Goal: Task Accomplishment & Management: Manage account settings

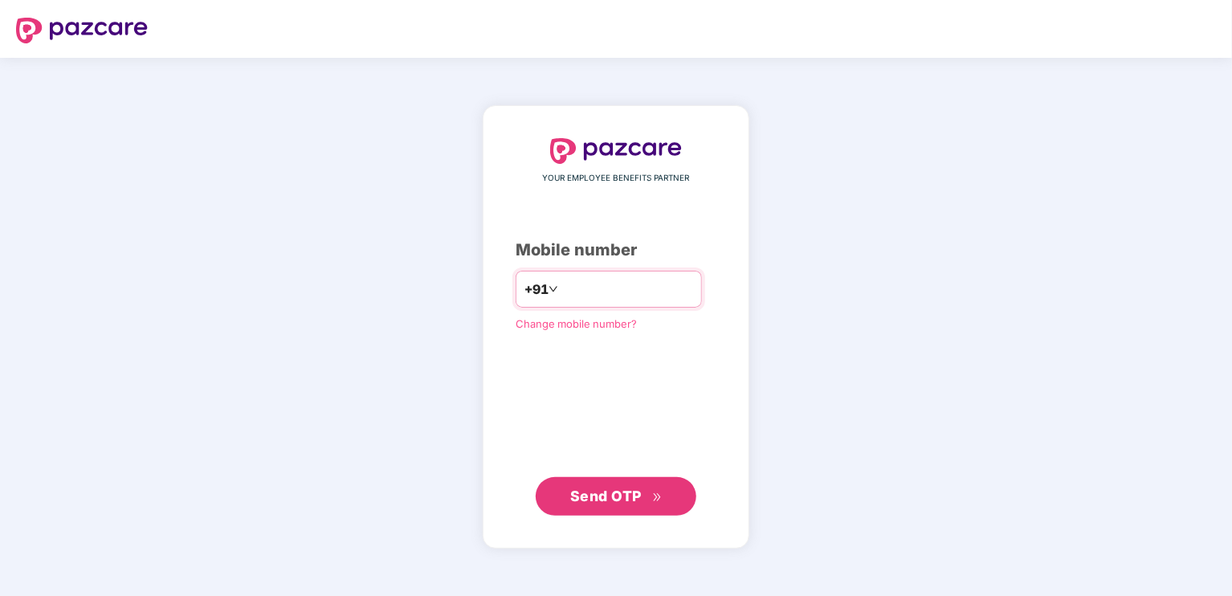
click at [580, 297] on input "number" at bounding box center [627, 289] width 132 height 26
type input "**********"
click at [588, 502] on span "Send OTP" at bounding box center [605, 495] width 71 height 17
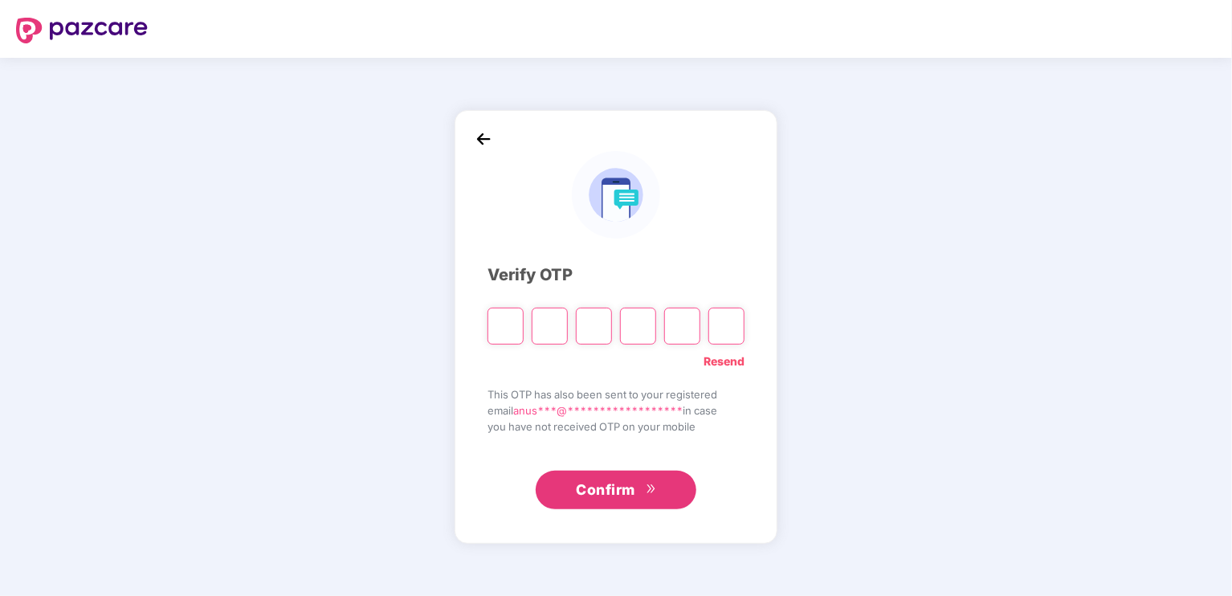
type input "*"
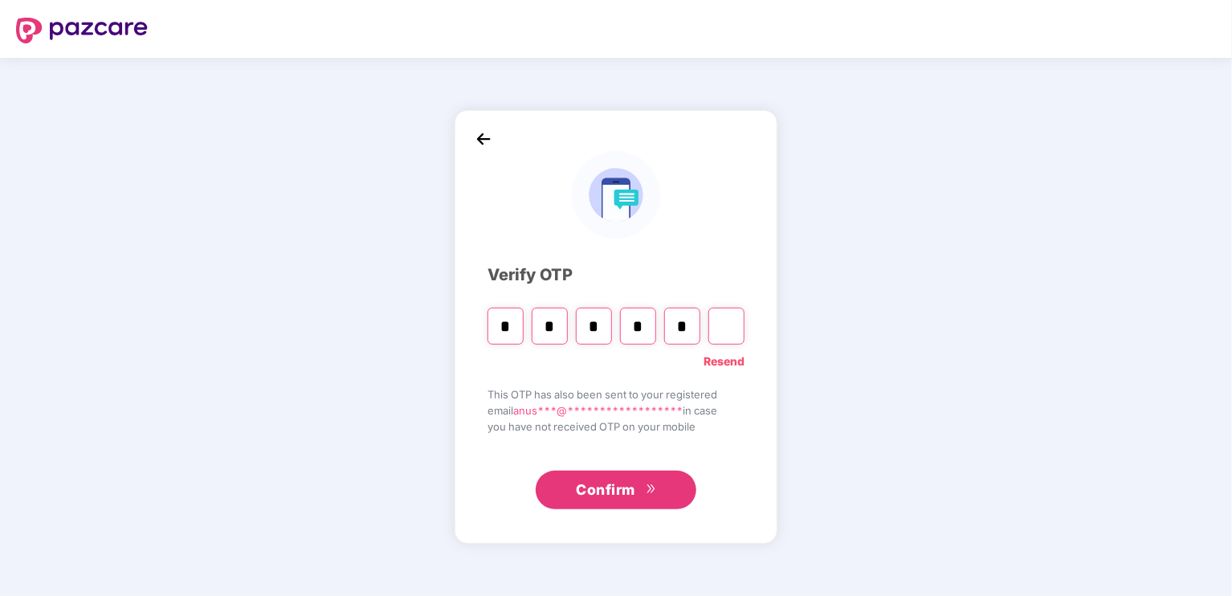
type input "*"
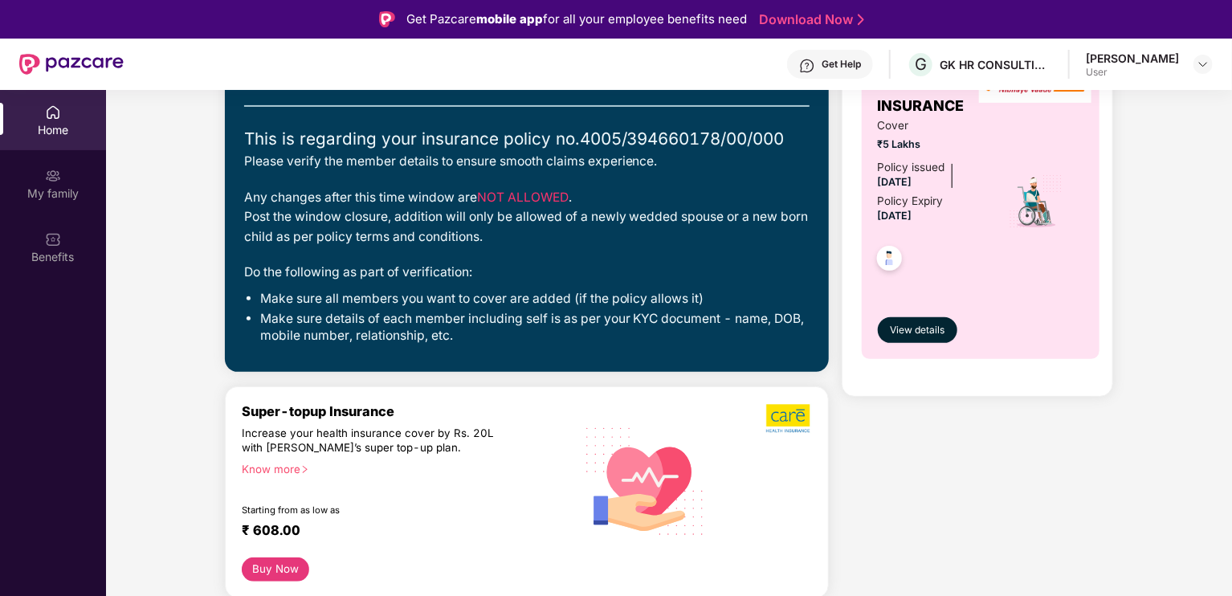
scroll to position [202, 0]
click at [924, 324] on span "View details" at bounding box center [917, 330] width 55 height 15
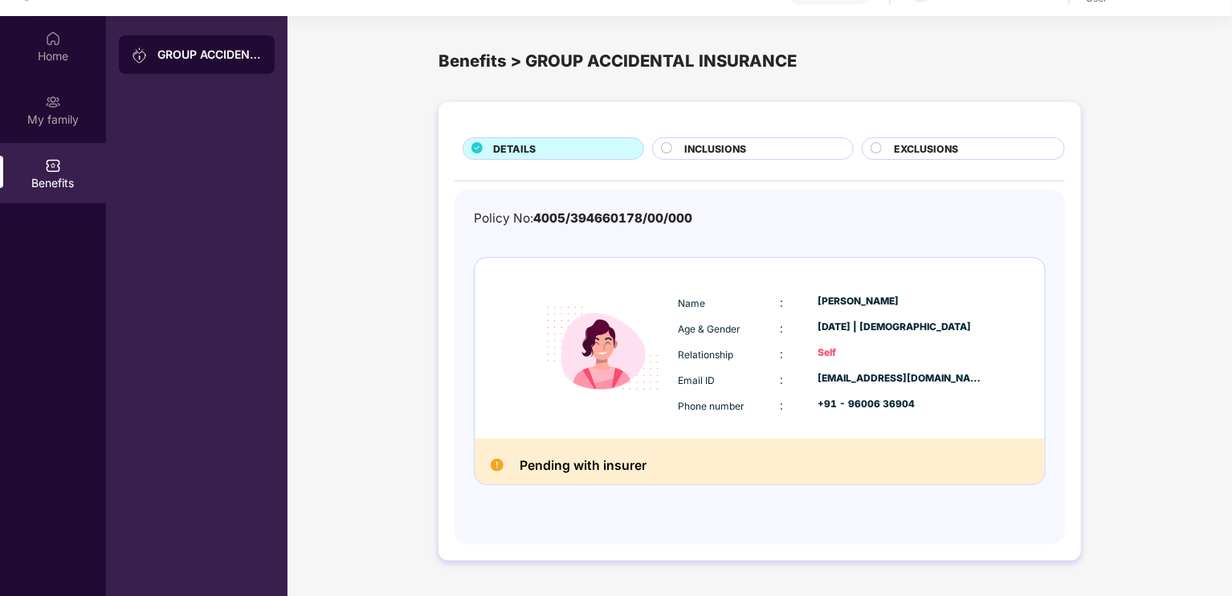
scroll to position [90, 0]
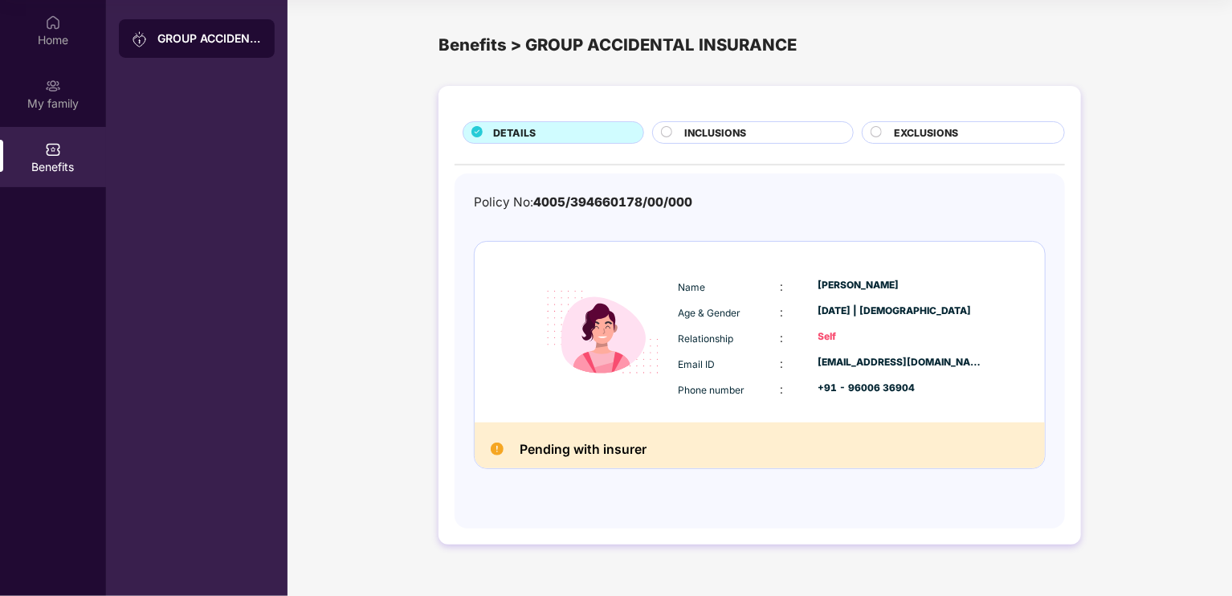
click at [784, 129] on div "INCLUSIONS" at bounding box center [760, 134] width 168 height 18
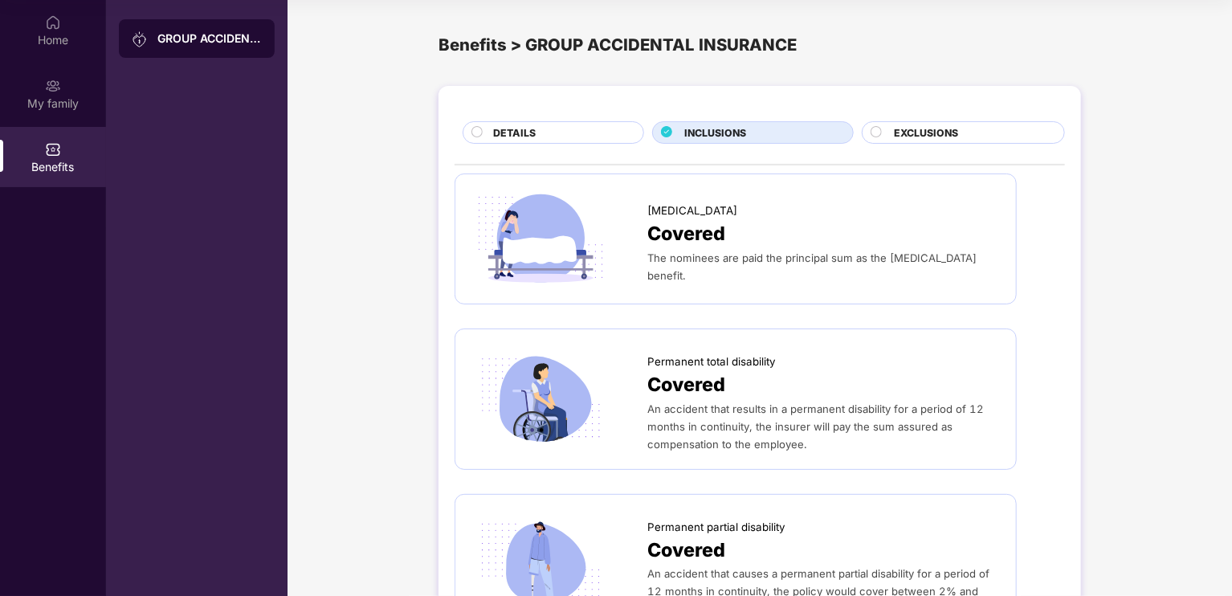
click at [948, 134] on span "EXCLUSIONS" at bounding box center [926, 132] width 64 height 15
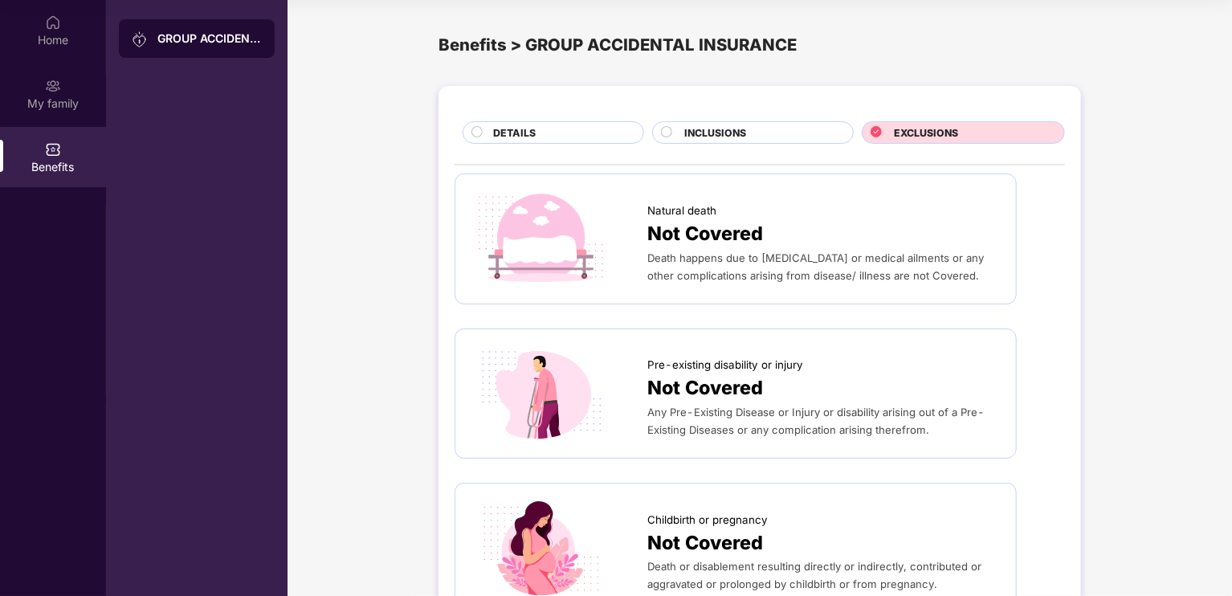
click at [591, 125] on div "DETAILS" at bounding box center [560, 134] width 150 height 18
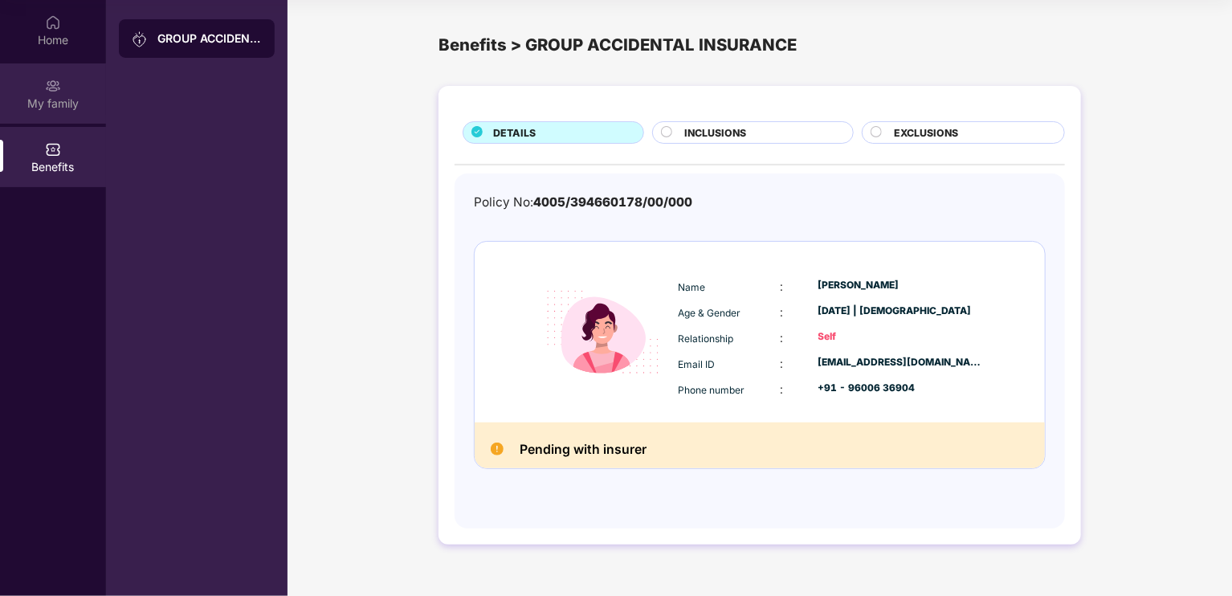
click at [30, 76] on div "My family" at bounding box center [53, 93] width 106 height 60
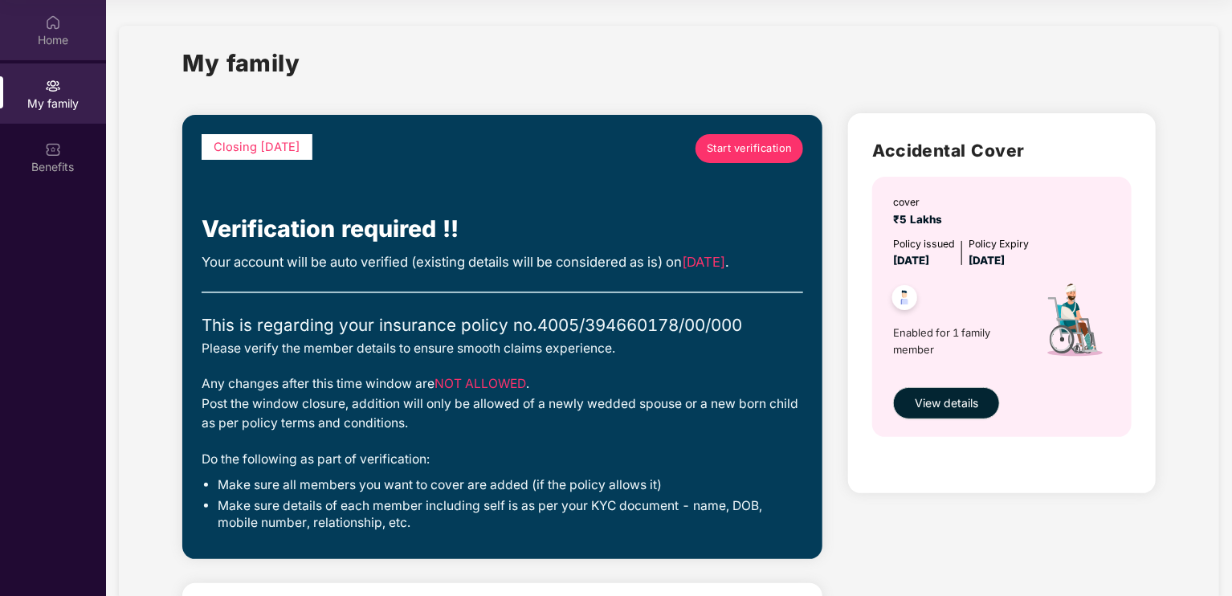
click at [64, 29] on div "Home" at bounding box center [53, 30] width 106 height 60
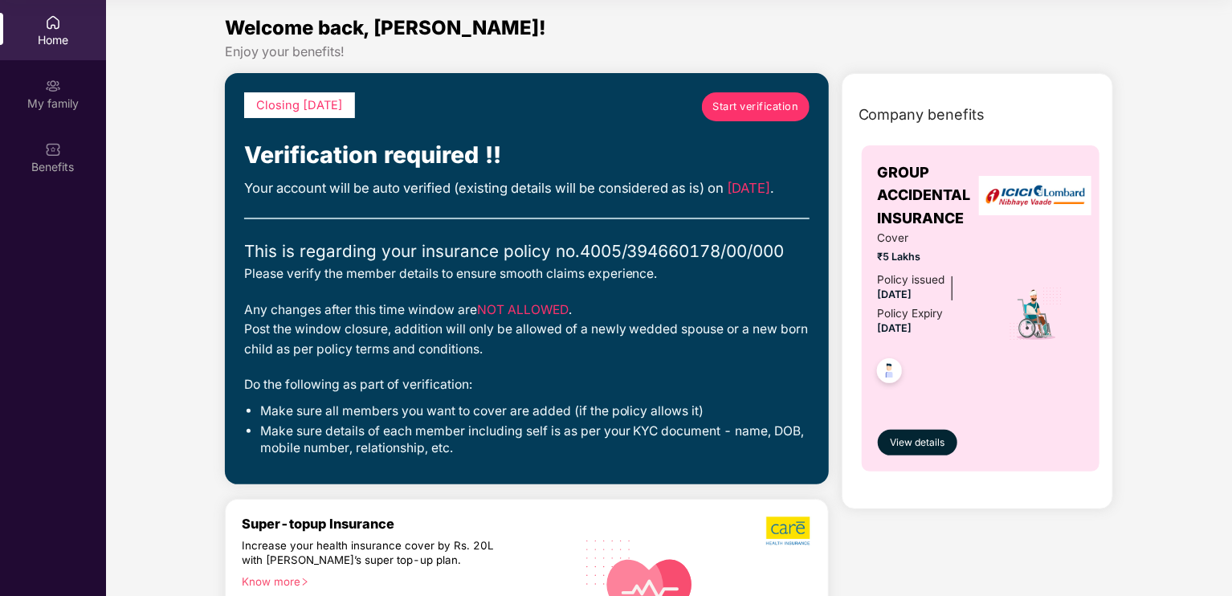
click at [678, 334] on div "Any changes after this time window are NOT ALLOWED . Post the window closure, a…" at bounding box center [526, 329] width 565 height 59
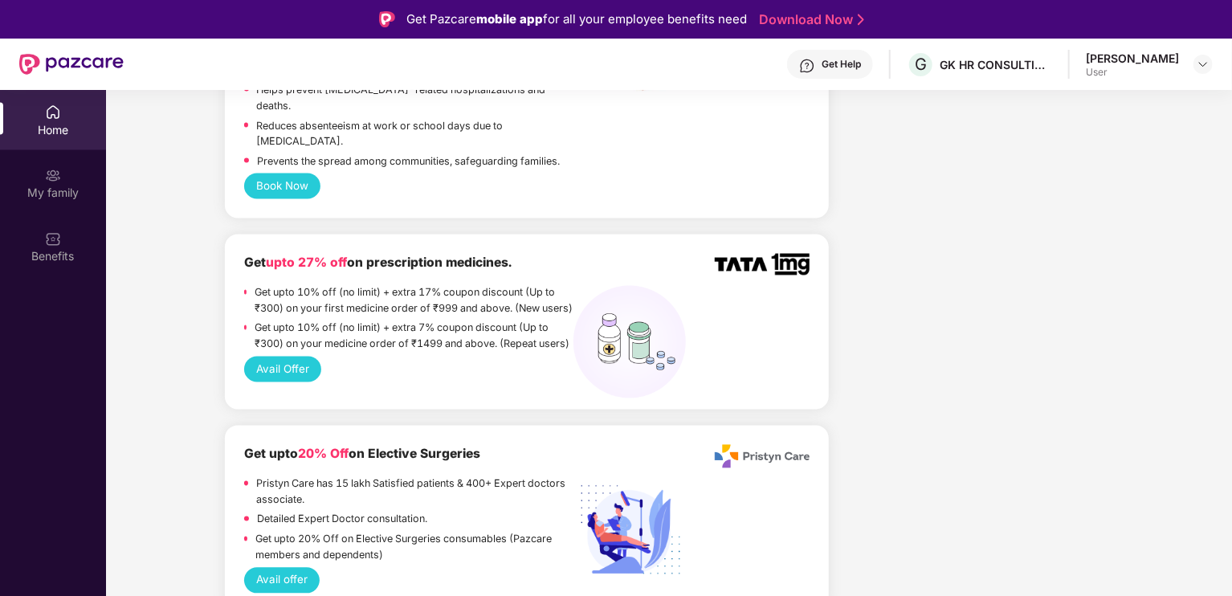
scroll to position [1460, 0]
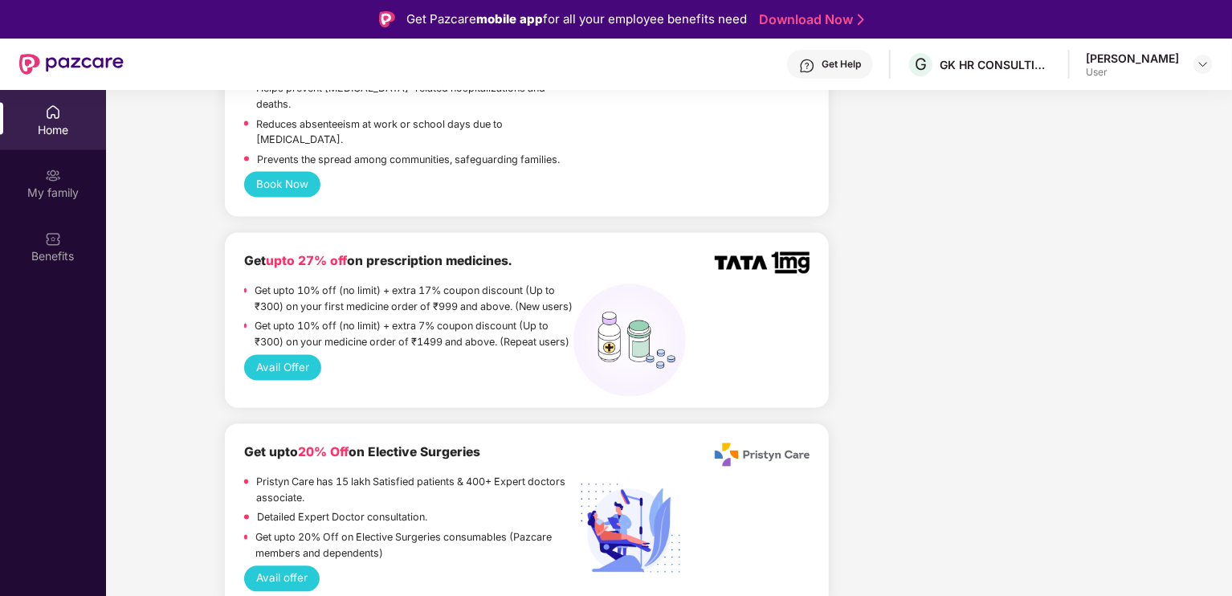
click at [275, 361] on button "Avail Offer" at bounding box center [283, 368] width 78 height 26
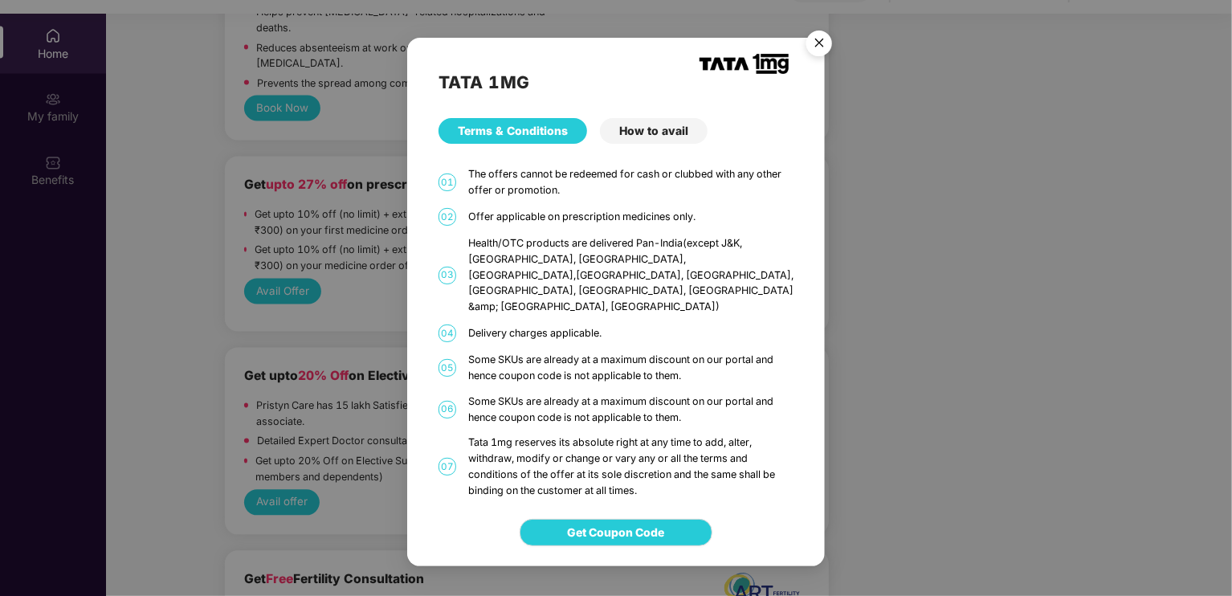
scroll to position [79, 0]
click at [816, 51] on img "Close" at bounding box center [819, 45] width 45 height 45
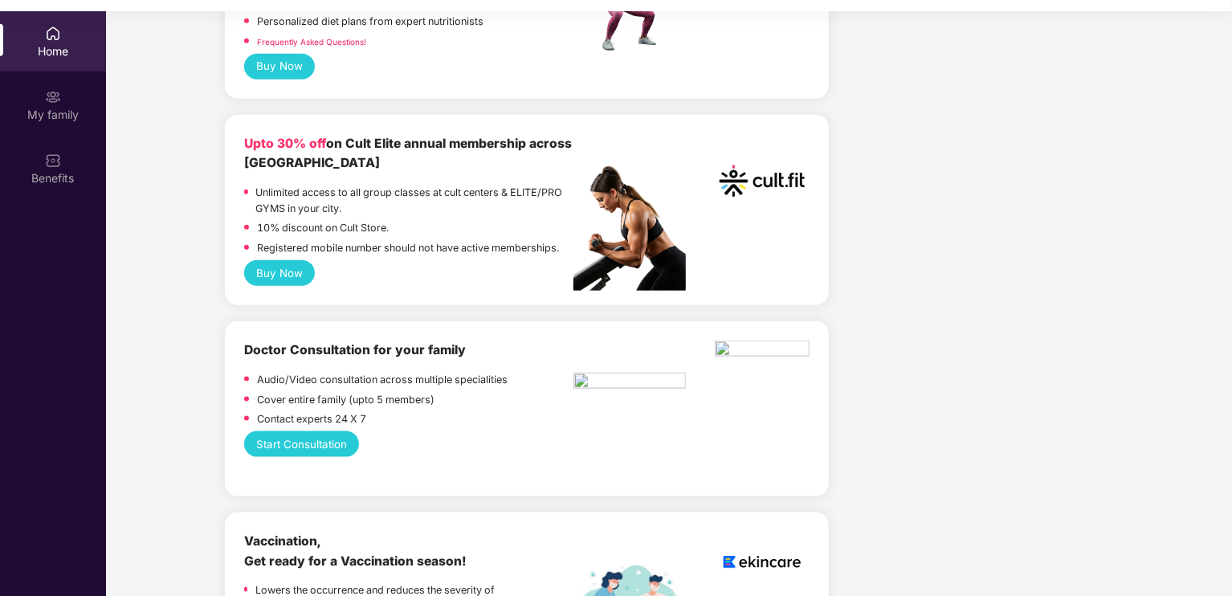
scroll to position [842, 0]
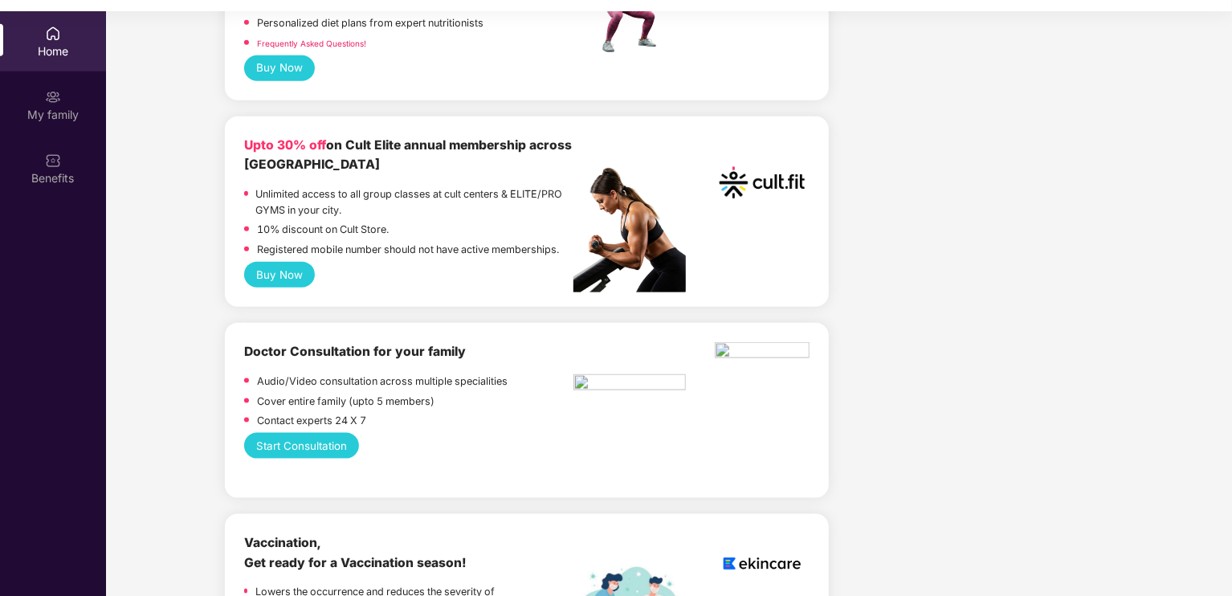
click at [297, 269] on button "Buy Now" at bounding box center [279, 275] width 71 height 26
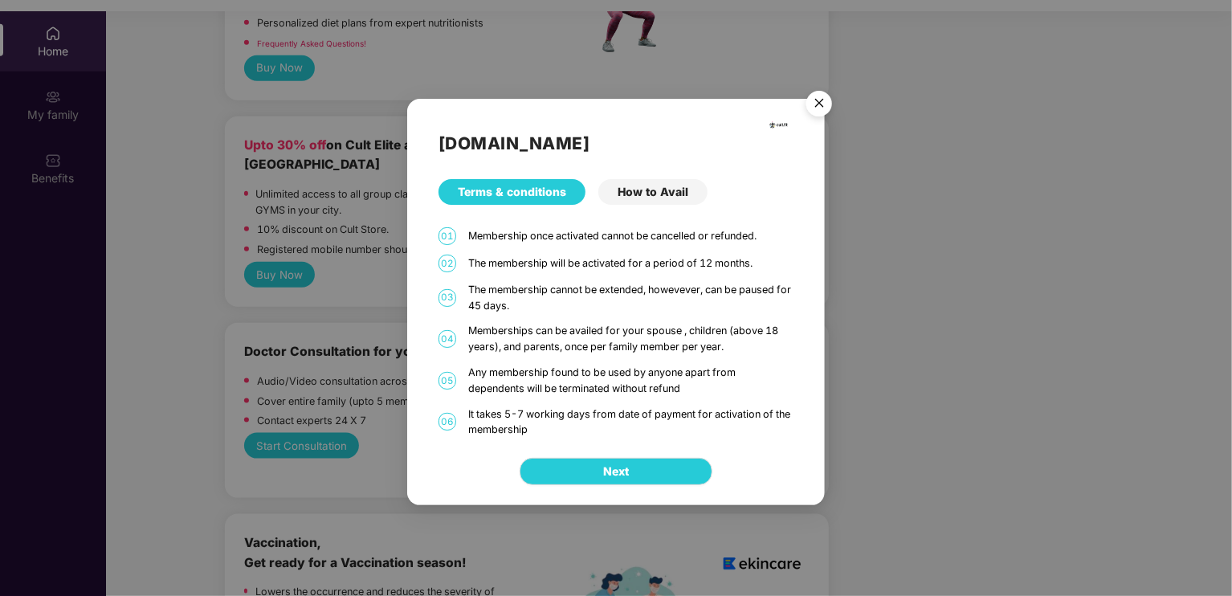
scroll to position [90, 0]
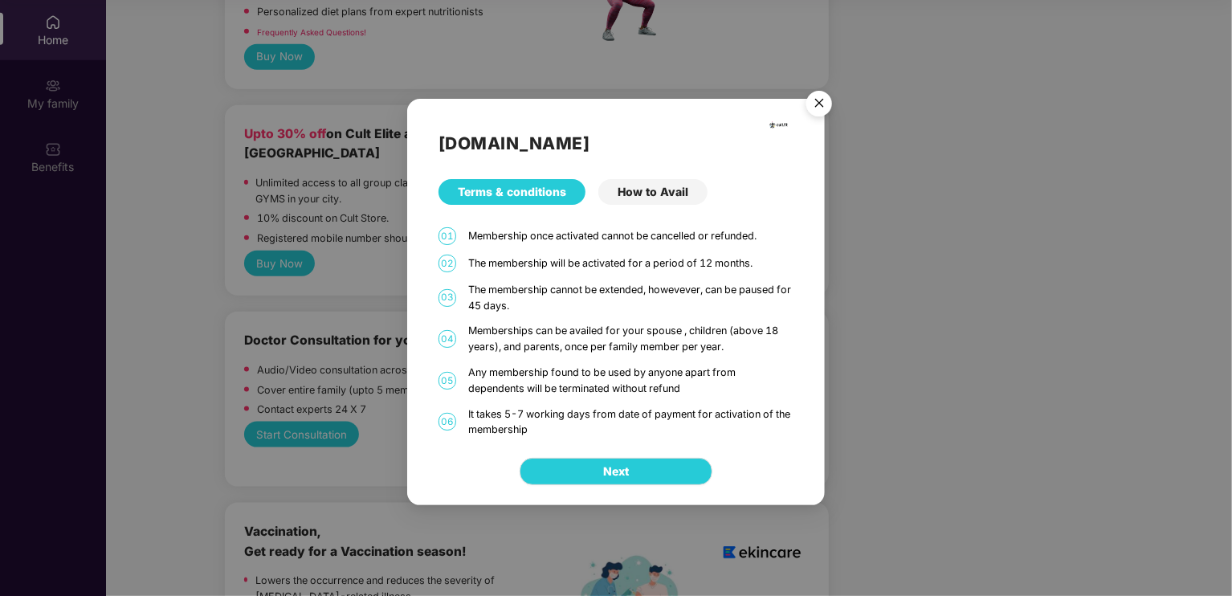
click at [818, 96] on img "Close" at bounding box center [819, 106] width 45 height 45
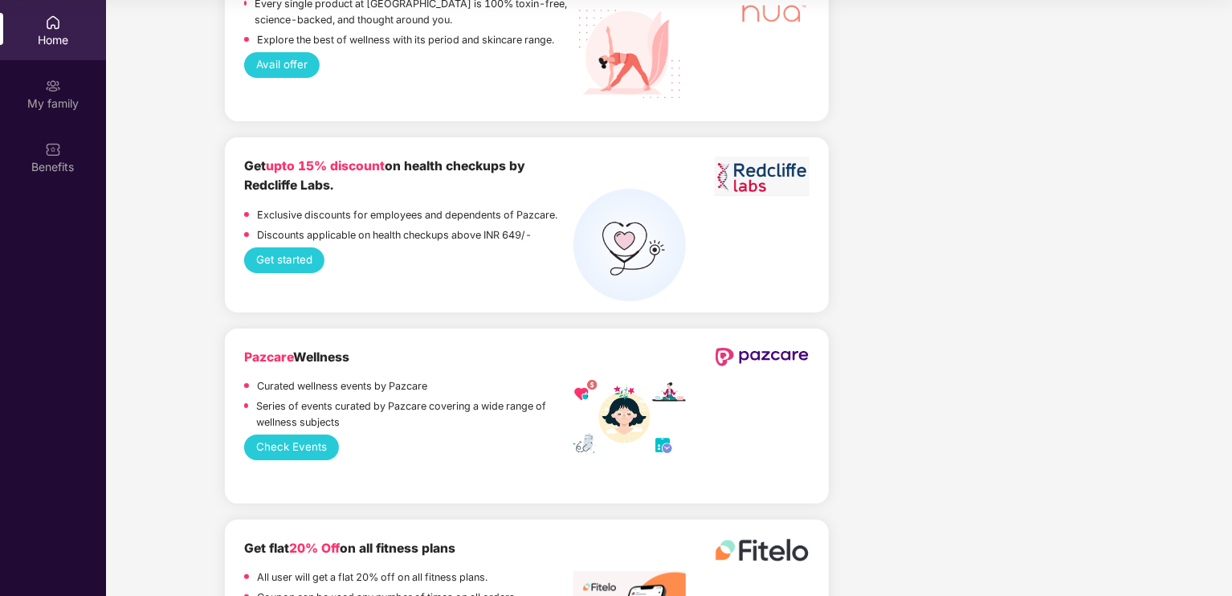
scroll to position [3008, 0]
